Goal: Task Accomplishment & Management: Manage account settings

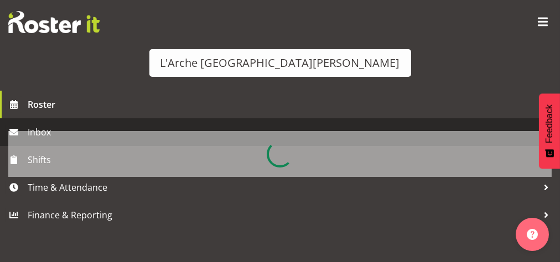
click at [67, 140] on span "Inbox" at bounding box center [284, 132] width 512 height 17
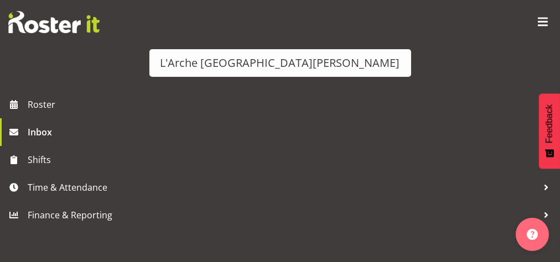
click at [226, 179] on div "Shift Offer - CSP 02#30 on [DATE] From: [PERSON_NAME]" at bounding box center [122, 182] width 210 height 27
click at [482, 218] on button "Reject" at bounding box center [393, 230] width 276 height 24
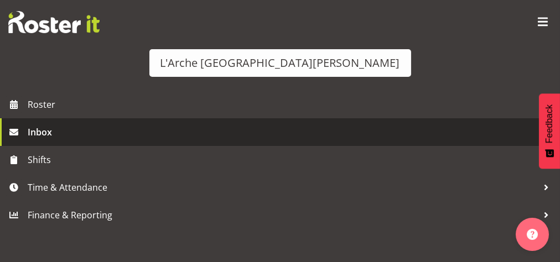
click at [47, 140] on span "Inbox" at bounding box center [284, 132] width 512 height 17
